Goal: Information Seeking & Learning: Learn about a topic

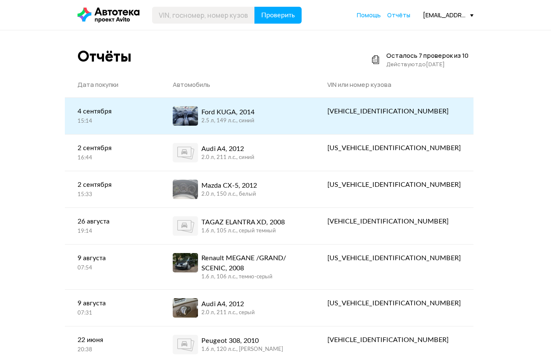
click at [255, 119] on div "2.5 л, 149 л.c., синий" at bounding box center [227, 121] width 53 height 8
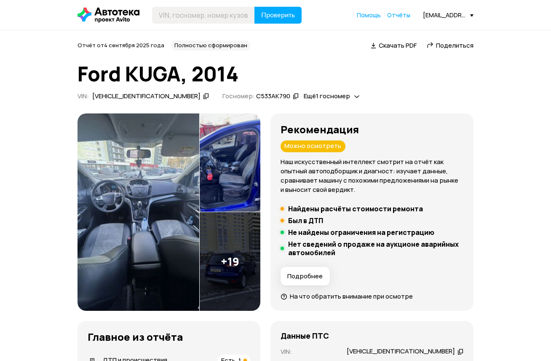
scroll to position [5, 0]
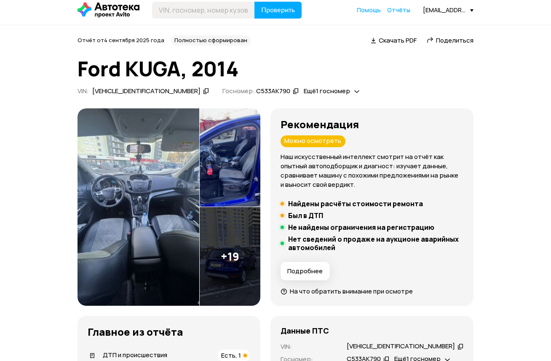
click at [203, 90] on icon at bounding box center [206, 91] width 6 height 8
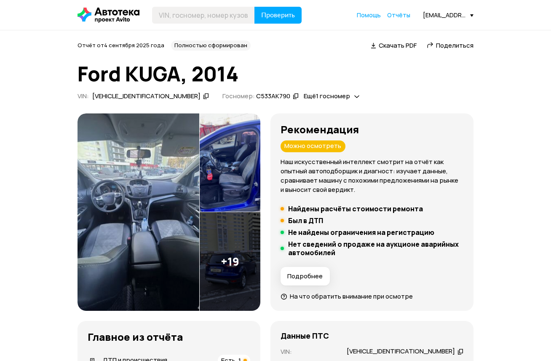
scroll to position [0, 0]
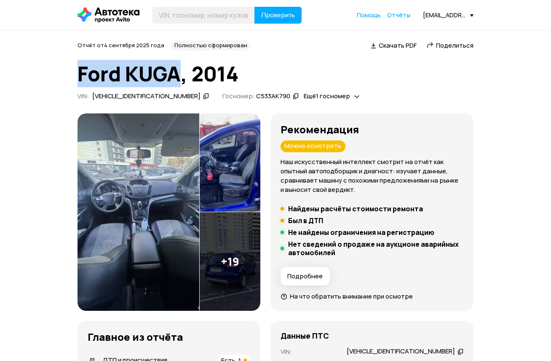
drag, startPoint x: 180, startPoint y: 71, endPoint x: 83, endPoint y: 66, distance: 97.9
click at [82, 67] on h1 "Ford KUGA, 2014" at bounding box center [276, 73] width 396 height 23
copy h1 "Ford KUGA"
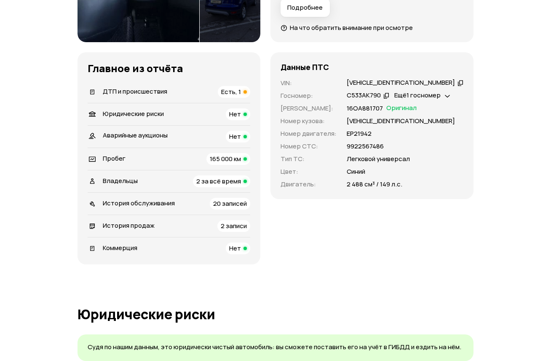
scroll to position [268, 0]
click at [372, 131] on p "ЕР21942" at bounding box center [359, 133] width 25 height 9
copy p "ЕР21942"
click at [380, 109] on p "16ОА881707" at bounding box center [365, 108] width 36 height 9
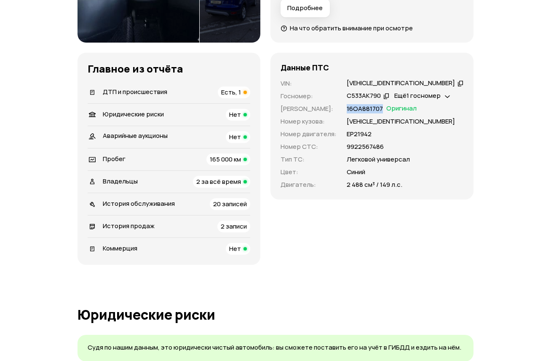
click at [380, 109] on p "16ОА881707" at bounding box center [365, 108] width 36 height 9
copy p "16ОА881707"
